Goal: Transaction & Acquisition: Purchase product/service

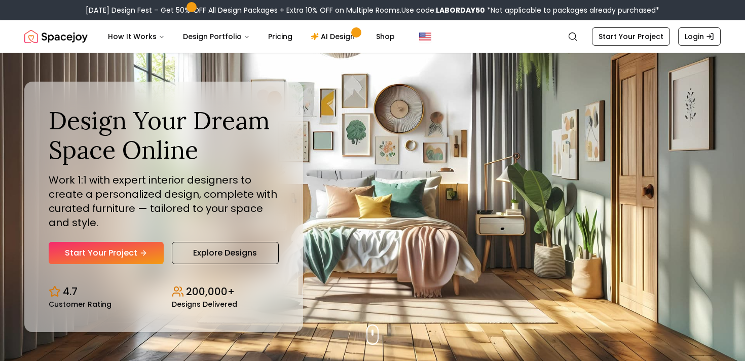
click at [137, 252] on link "Start Your Project" at bounding box center [106, 253] width 115 height 22
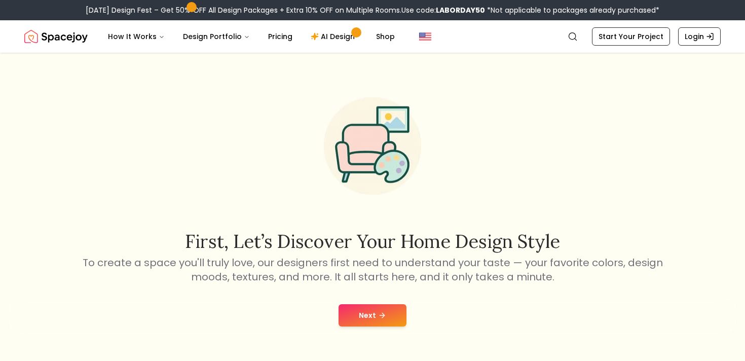
click at [385, 314] on icon at bounding box center [382, 315] width 8 height 8
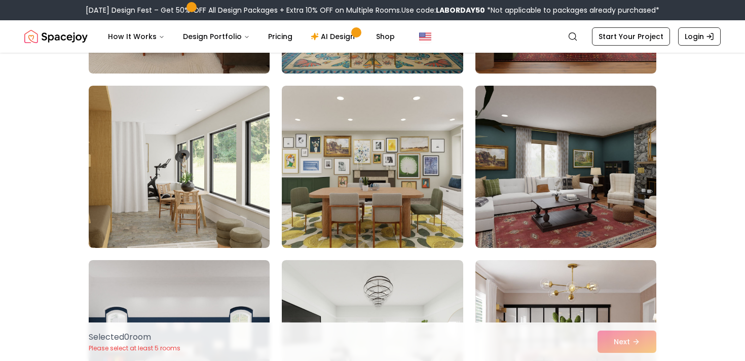
scroll to position [221, 0]
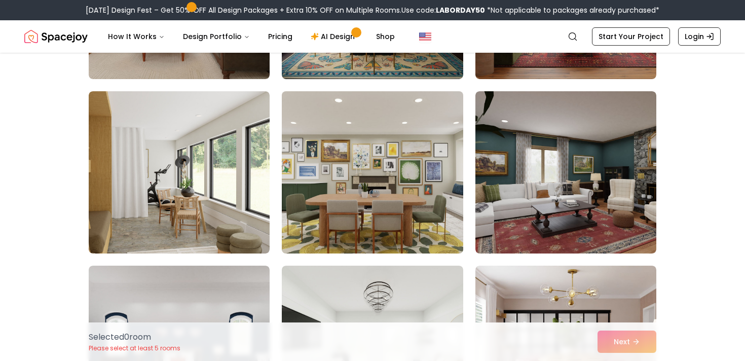
click at [325, 213] on img at bounding box center [372, 172] width 190 height 170
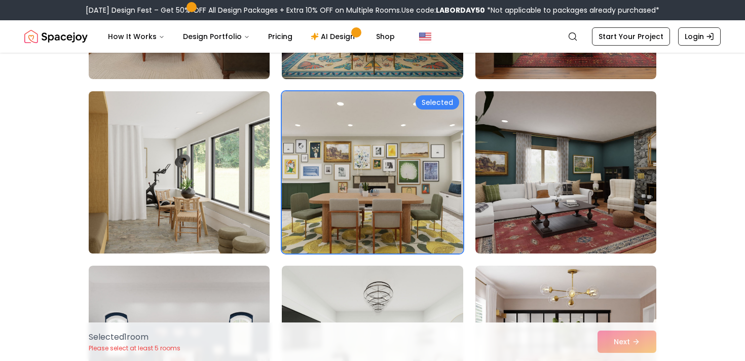
click at [250, 204] on img at bounding box center [179, 172] width 190 height 170
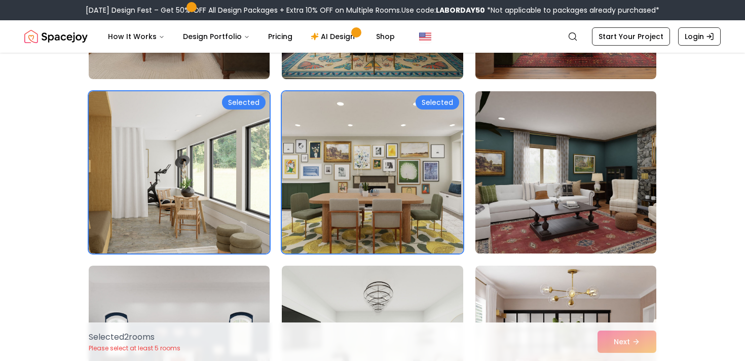
click at [558, 196] on img at bounding box center [566, 172] width 190 height 170
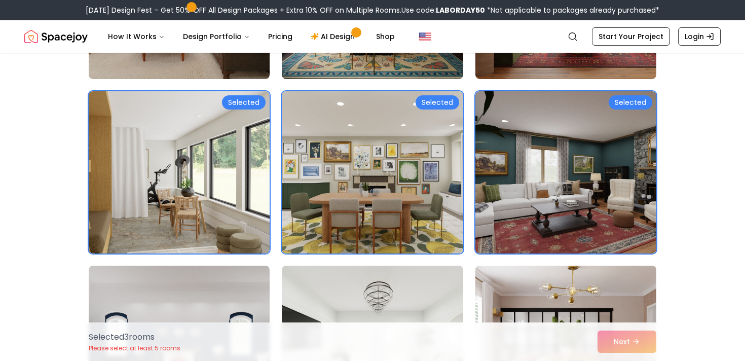
click at [548, 290] on img at bounding box center [566, 347] width 190 height 170
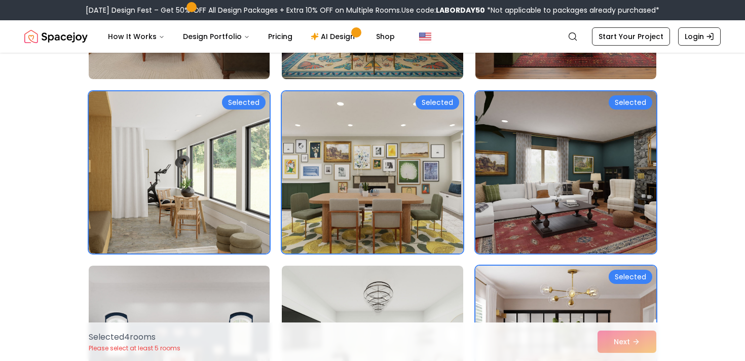
click at [625, 345] on div "Selected 4 room s Please select at least 5 rooms Next" at bounding box center [373, 341] width 584 height 39
click at [334, 311] on img at bounding box center [372, 347] width 190 height 170
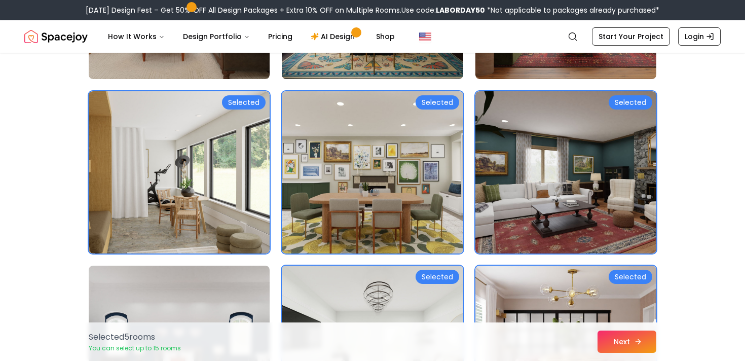
click at [625, 342] on button "Next" at bounding box center [627, 342] width 59 height 22
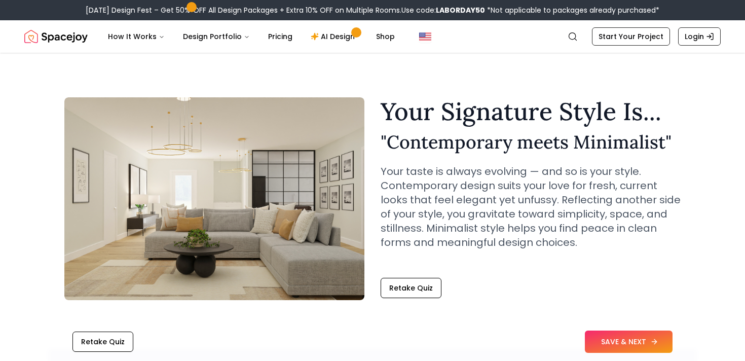
click at [608, 334] on button "SAVE & NEXT" at bounding box center [629, 342] width 88 height 22
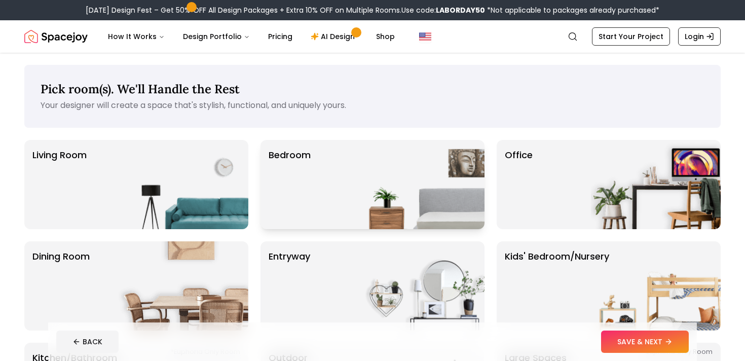
click at [379, 192] on img at bounding box center [420, 184] width 130 height 89
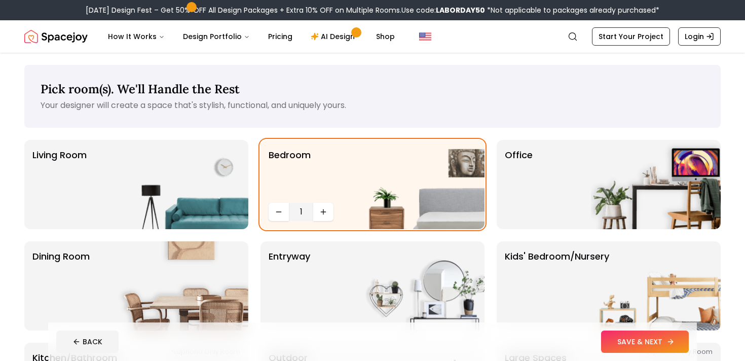
click at [653, 338] on button "SAVE & NEXT" at bounding box center [645, 342] width 88 height 22
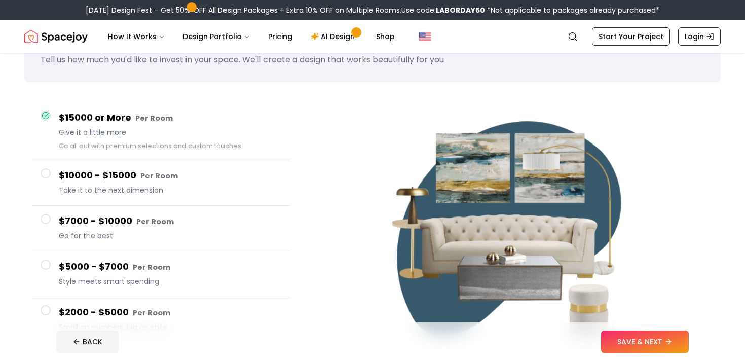
scroll to position [71, 0]
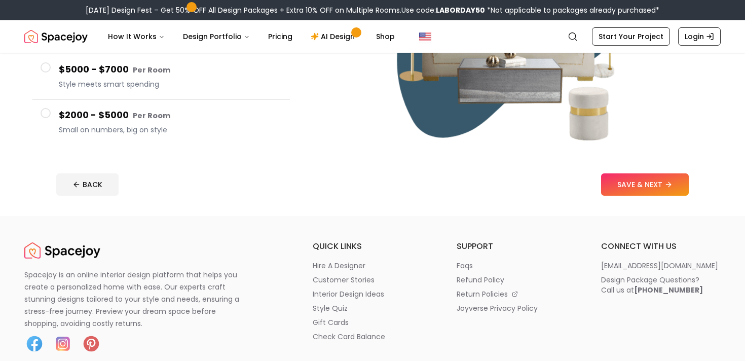
click at [133, 125] on span "Small on numbers, big on style" at bounding box center [170, 130] width 223 height 10
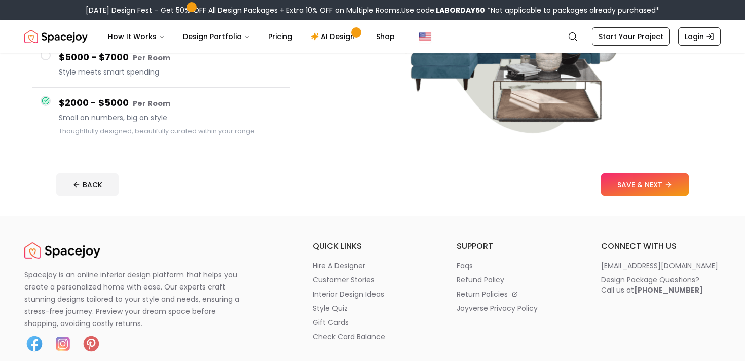
scroll to position [231, 0]
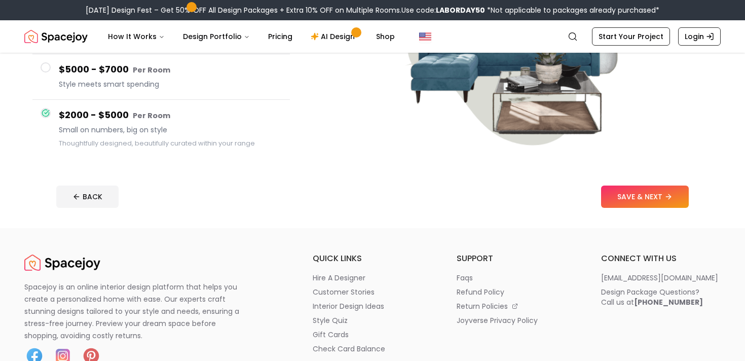
click at [664, 212] on footer "BACK SAVE & NEXT" at bounding box center [372, 196] width 649 height 39
click at [651, 197] on button "SAVE & NEXT" at bounding box center [645, 197] width 88 height 22
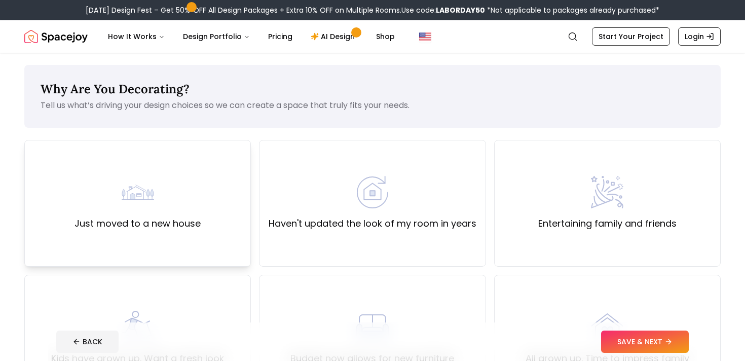
click at [242, 216] on div "Just moved to a new house" at bounding box center [137, 203] width 227 height 127
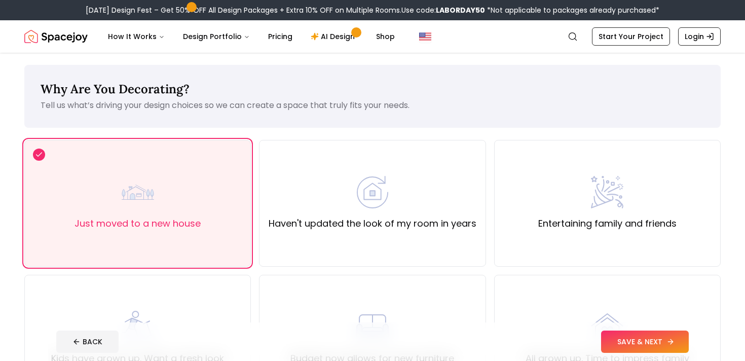
click at [645, 336] on button "SAVE & NEXT" at bounding box center [645, 342] width 88 height 22
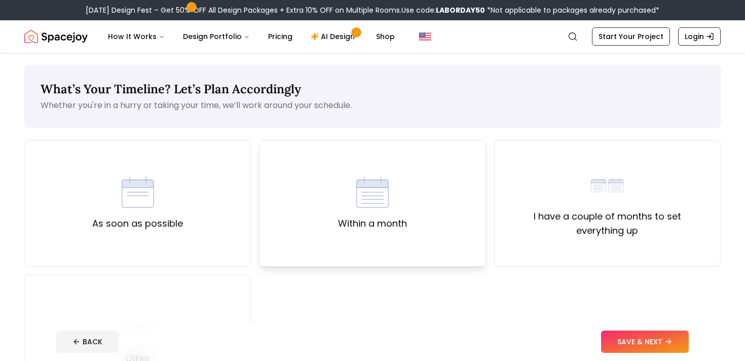
click at [361, 206] on img at bounding box center [372, 192] width 32 height 32
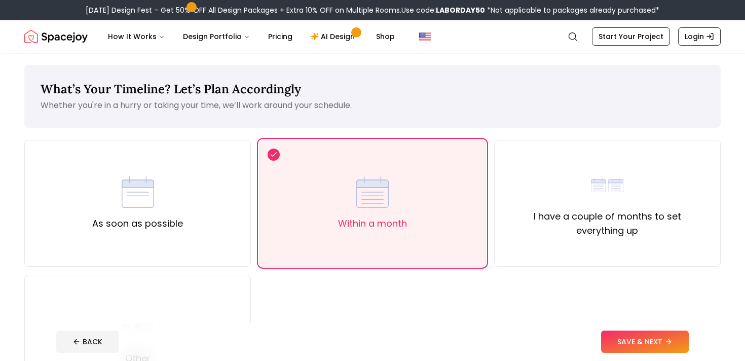
click at [615, 320] on div "As soon as possible Within a month I have a couple of months to set everything …" at bounding box center [372, 271] width 697 height 262
click at [631, 335] on button "SAVE & NEXT" at bounding box center [645, 342] width 88 height 22
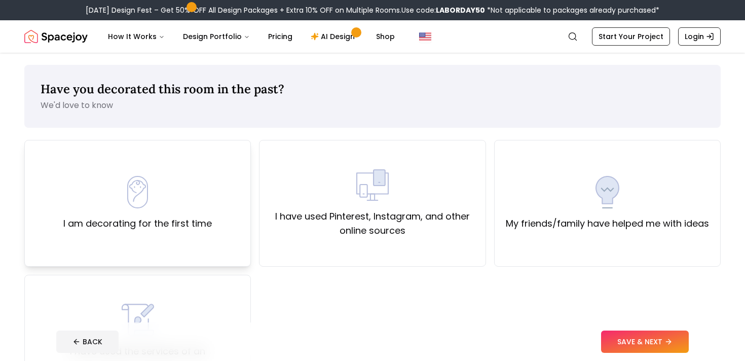
click at [205, 221] on label "I am decorating for the first time" at bounding box center [137, 223] width 149 height 14
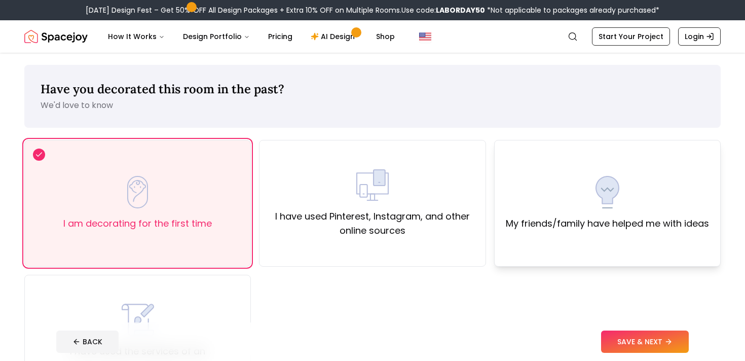
click at [581, 260] on div "My friends/family have helped me with ideas" at bounding box center [607, 203] width 227 height 127
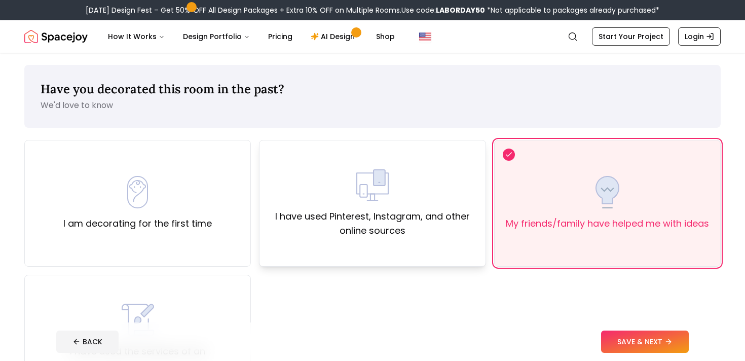
click at [484, 238] on div "I have used Pinterest, Instagram, and other online sources" at bounding box center [372, 203] width 227 height 127
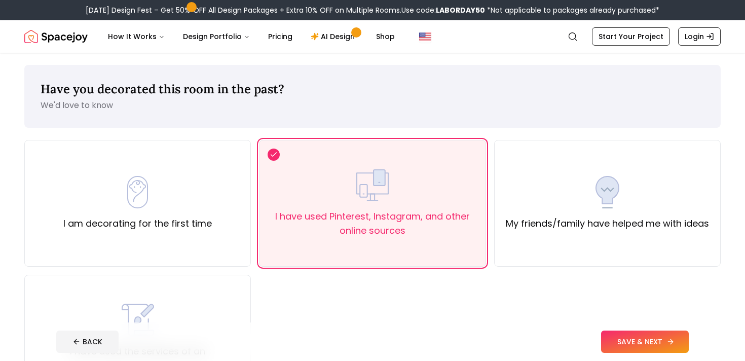
click at [619, 337] on button "SAVE & NEXT" at bounding box center [645, 342] width 88 height 22
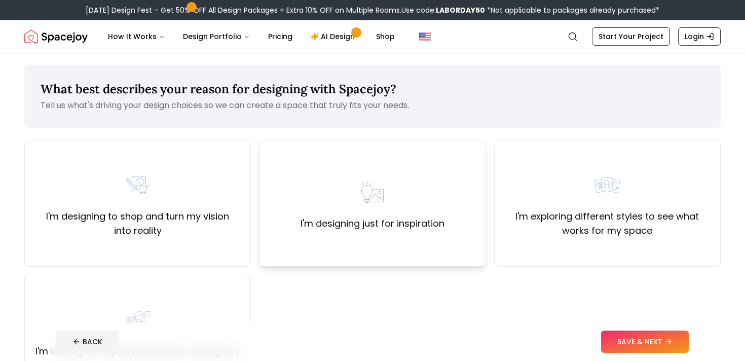
click at [429, 215] on div "I'm designing just for inspiration" at bounding box center [373, 203] width 144 height 55
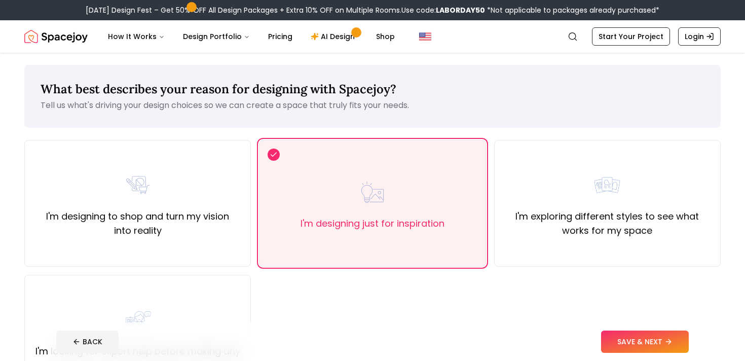
click at [649, 337] on button "SAVE & NEXT" at bounding box center [645, 342] width 88 height 22
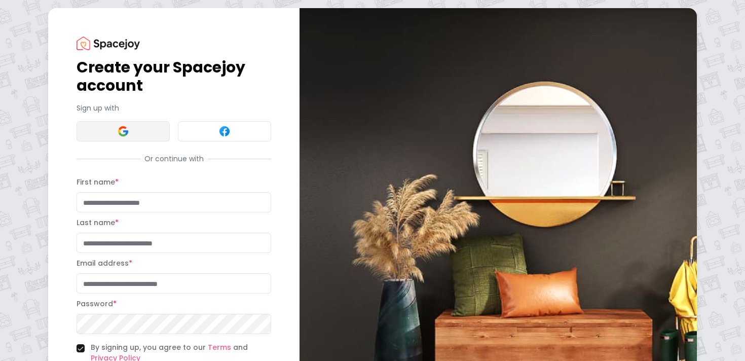
click at [140, 141] on button at bounding box center [123, 131] width 93 height 20
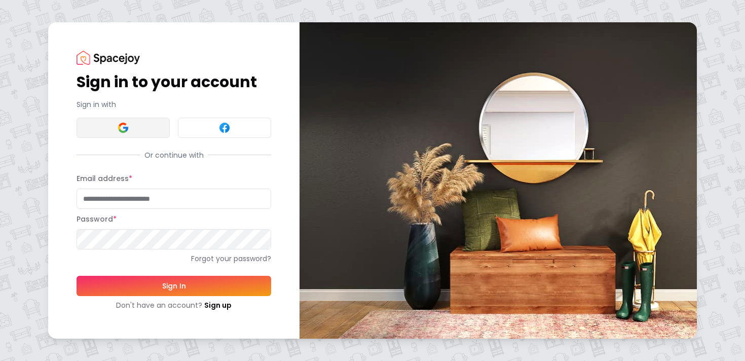
click at [148, 125] on button at bounding box center [123, 128] width 93 height 20
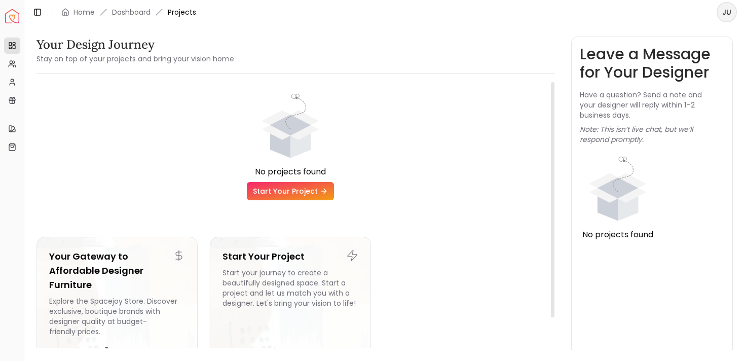
click at [297, 209] on ul "No projects found Start Your Project Your Gateway to Affordable Designer Furnit…" at bounding box center [291, 236] width 509 height 292
click at [295, 202] on ul "No projects found Start Your Project Your Gateway to Affordable Designer Furnit…" at bounding box center [291, 236] width 509 height 292
click at [294, 192] on link "Start Your Project" at bounding box center [290, 191] width 87 height 18
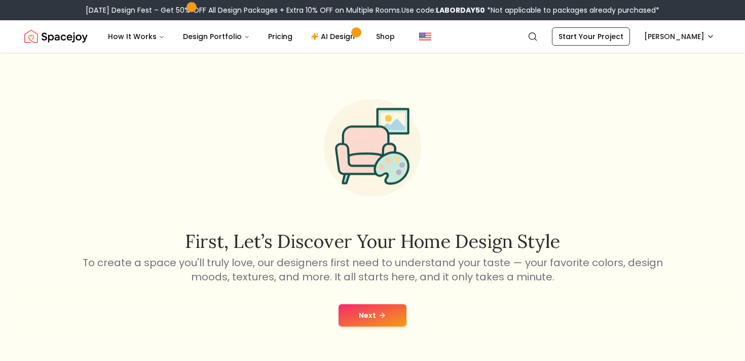
click at [401, 320] on button "Next" at bounding box center [373, 315] width 68 height 22
click at [616, 44] on link "Start Your Project" at bounding box center [591, 36] width 78 height 18
click at [615, 33] on link "Start Your Project" at bounding box center [591, 36] width 78 height 18
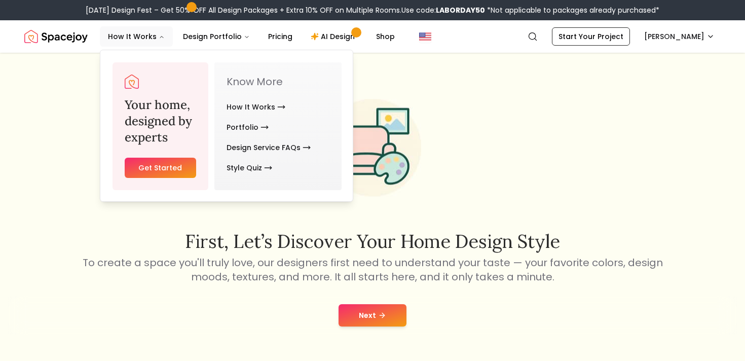
click at [160, 160] on link "Get Started" at bounding box center [160, 168] width 71 height 20
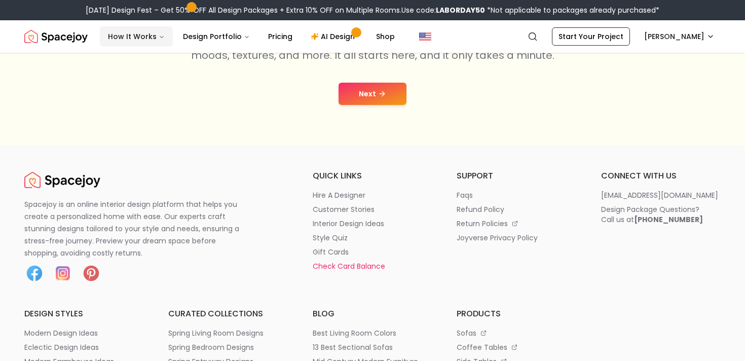
scroll to position [178, 0]
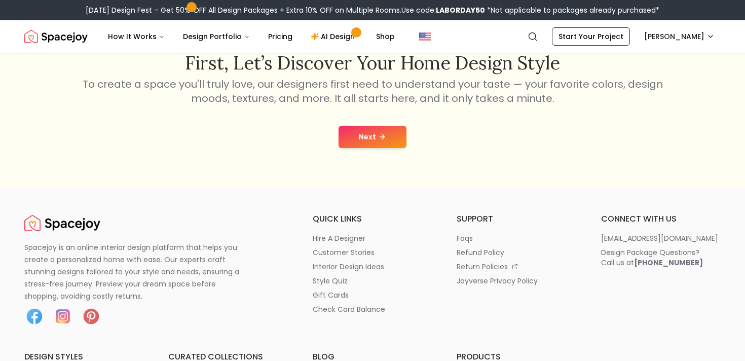
click at [392, 166] on div "First, let’s discover your home design style To create a space you'll truly lov…" at bounding box center [372, 31] width 745 height 314
click at [385, 147] on button "Next" at bounding box center [373, 137] width 68 height 22
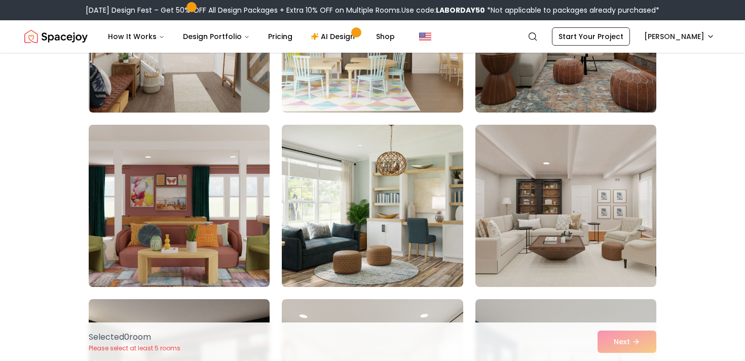
scroll to position [173, 0]
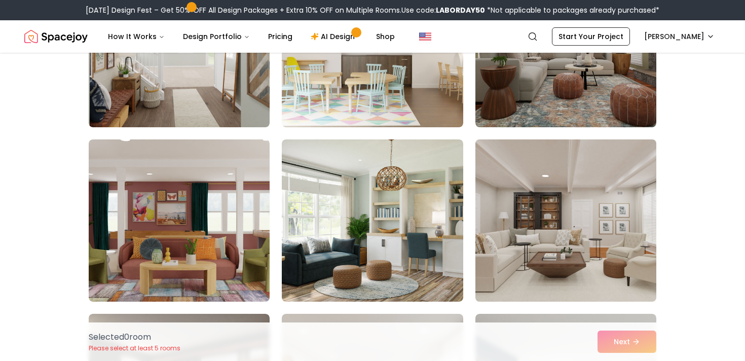
click at [553, 233] on img at bounding box center [566, 220] width 190 height 170
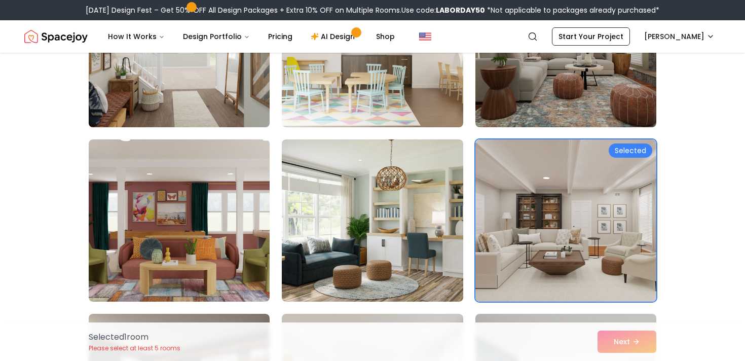
click at [240, 93] on img at bounding box center [179, 46] width 190 height 170
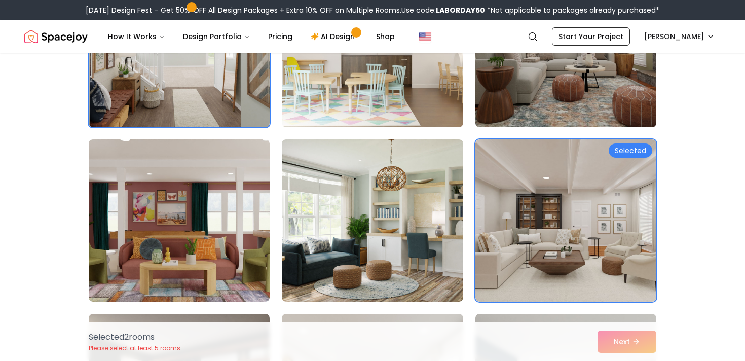
click at [569, 103] on img at bounding box center [566, 46] width 190 height 170
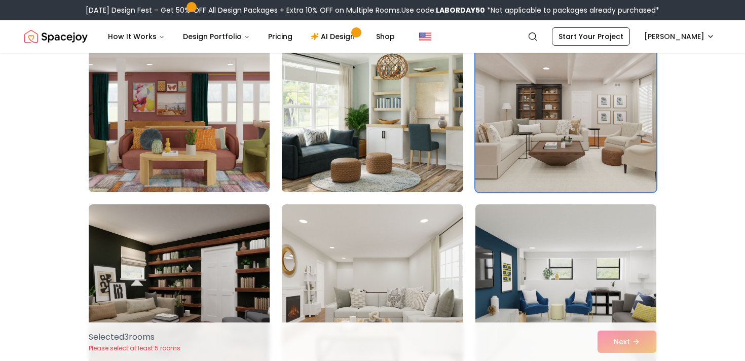
click at [399, 162] on img at bounding box center [372, 111] width 190 height 170
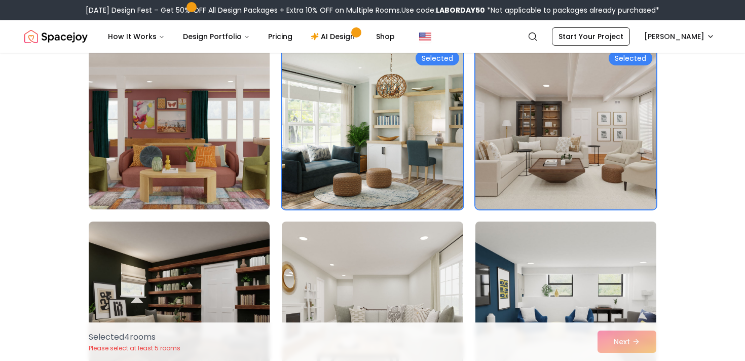
scroll to position [425, 0]
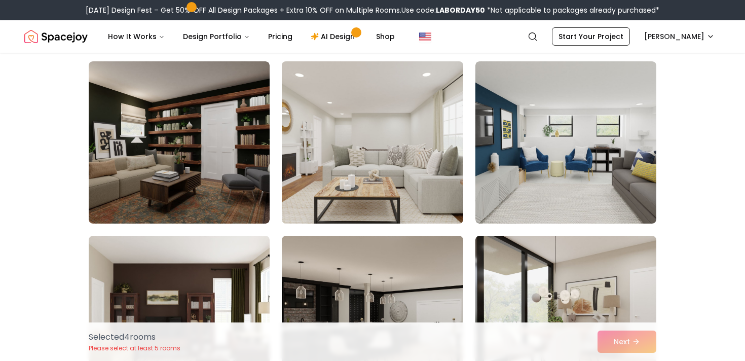
click at [437, 162] on img at bounding box center [372, 142] width 190 height 170
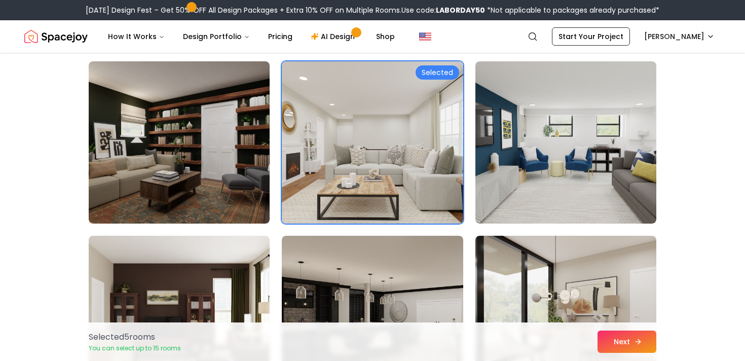
click at [639, 340] on icon at bounding box center [639, 341] width 3 height 5
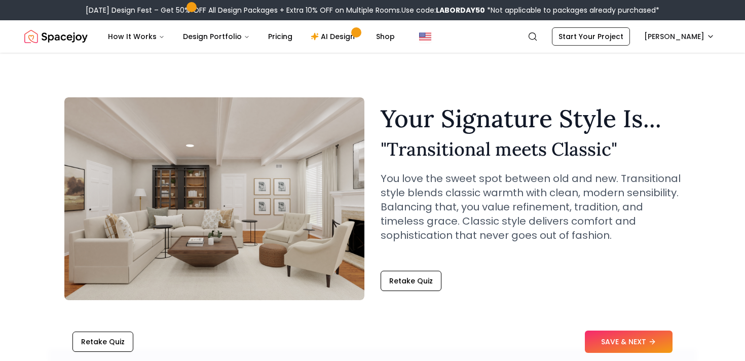
click at [624, 343] on button "SAVE & NEXT" at bounding box center [629, 342] width 88 height 22
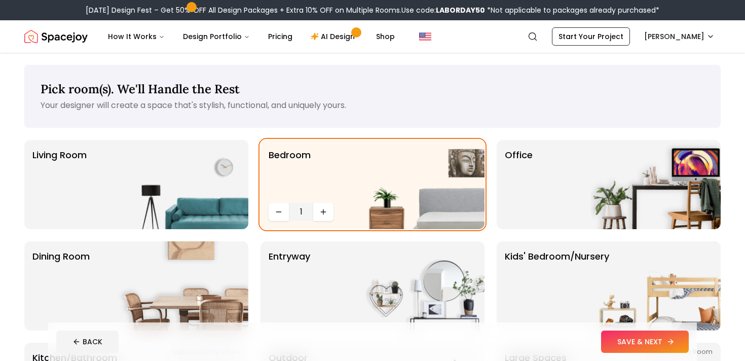
click at [636, 334] on button "SAVE & NEXT" at bounding box center [645, 342] width 88 height 22
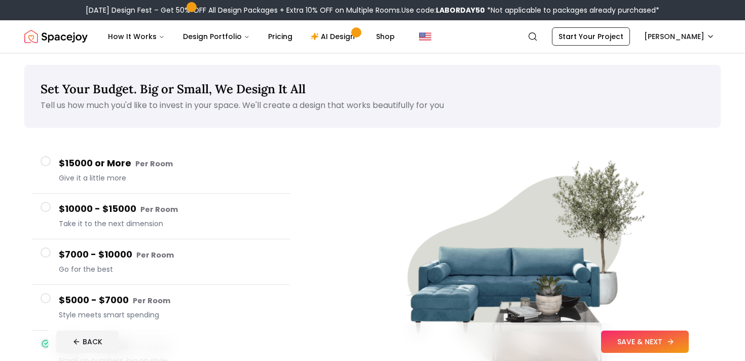
click at [631, 344] on button "SAVE & NEXT" at bounding box center [645, 342] width 88 height 22
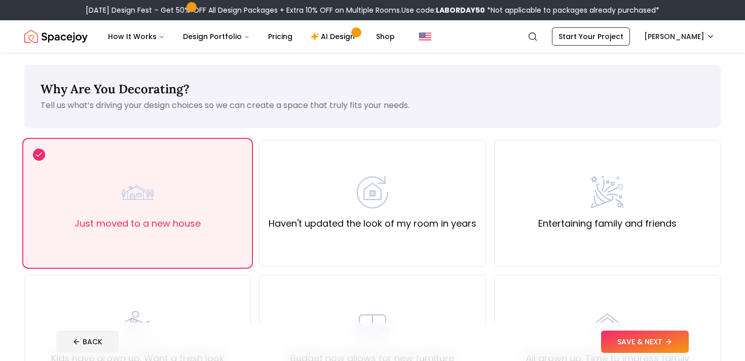
click at [631, 344] on button "SAVE & NEXT" at bounding box center [645, 342] width 88 height 22
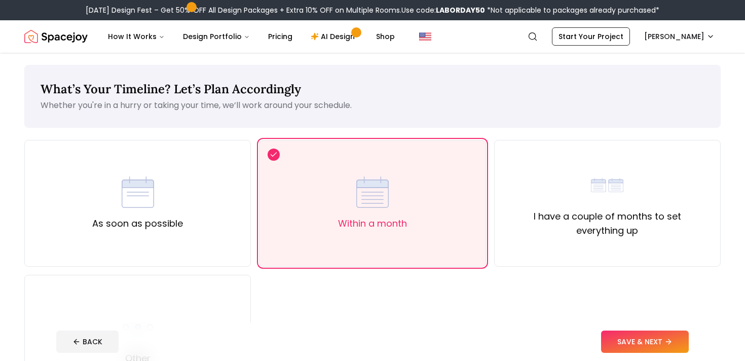
click at [631, 344] on button "SAVE & NEXT" at bounding box center [645, 342] width 88 height 22
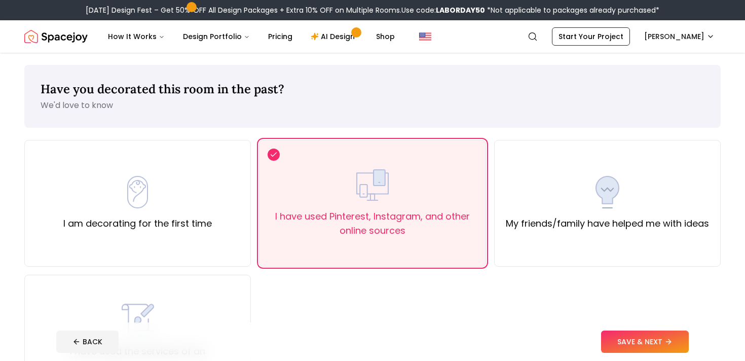
click at [631, 344] on button "SAVE & NEXT" at bounding box center [645, 342] width 88 height 22
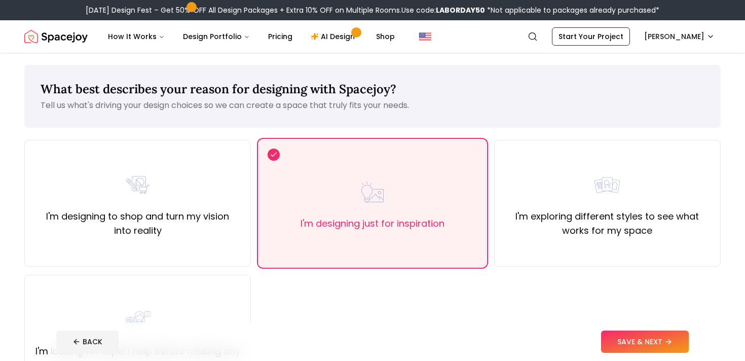
click at [631, 344] on button "SAVE & NEXT" at bounding box center [645, 342] width 88 height 22
